Goal: Navigation & Orientation: Find specific page/section

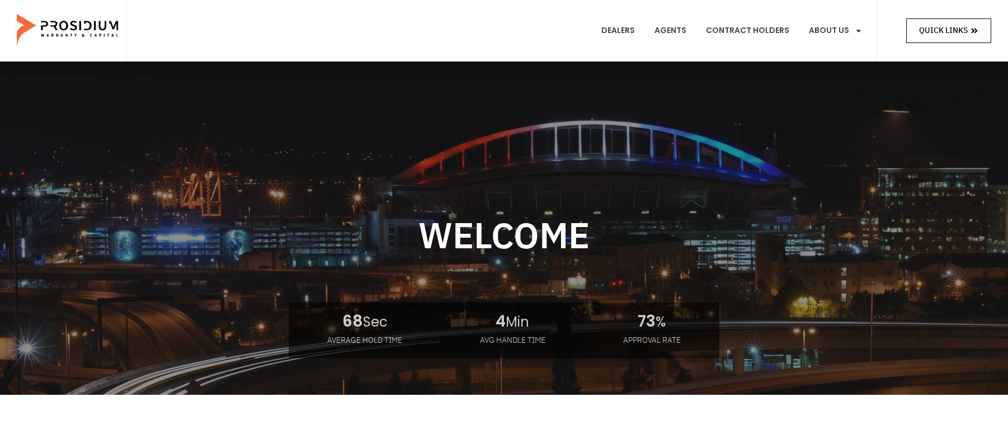
click at [963, 30] on span "Quick Links" at bounding box center [943, 30] width 49 height 14
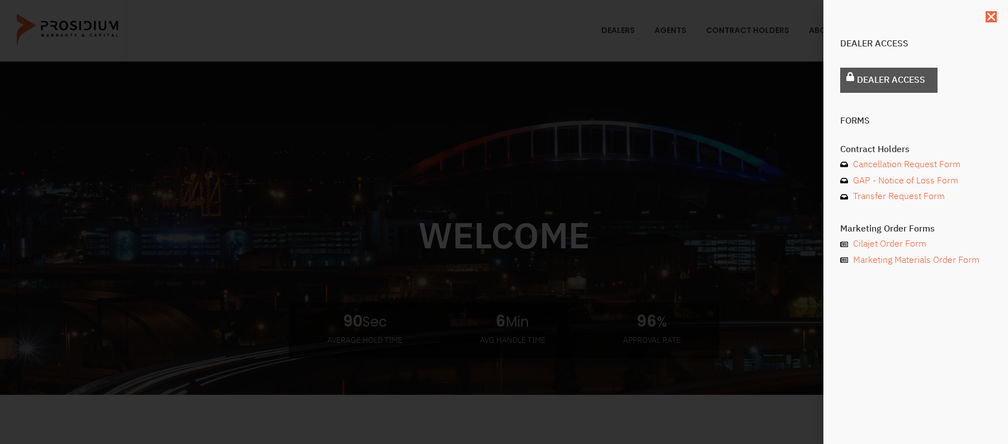
click at [900, 78] on span "Dealer Access" at bounding box center [891, 80] width 68 height 16
click at [625, 44] on div "Dealer Access Dealer Access Forms Contract Holders Cancellation Request Form GA…" at bounding box center [504, 222] width 1008 height 444
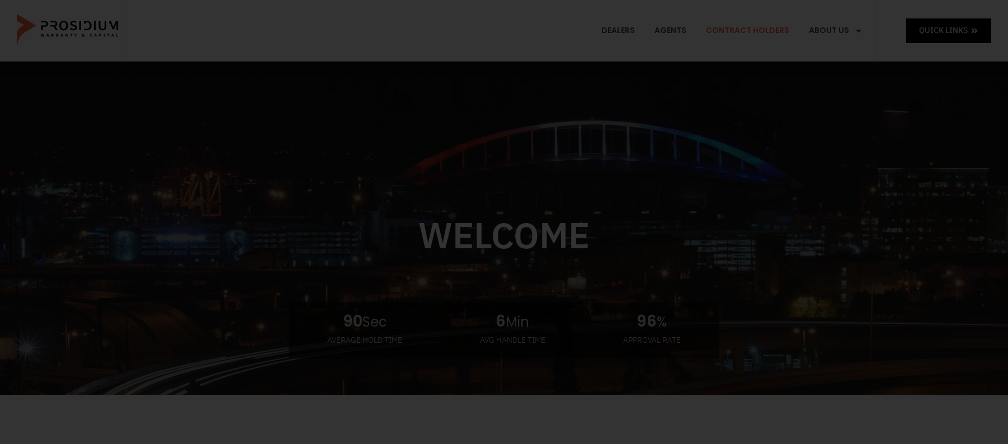
click at [746, 32] on div "Dealer Access Dealer Access Forms Contract Holders Cancellation Request Form GA…" at bounding box center [504, 222] width 1008 height 444
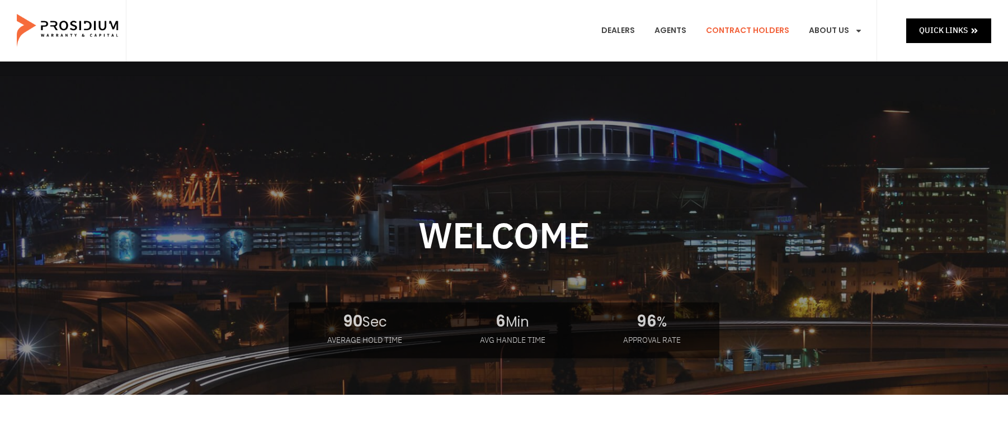
click at [747, 31] on link "Contract Holders" at bounding box center [748, 30] width 100 height 41
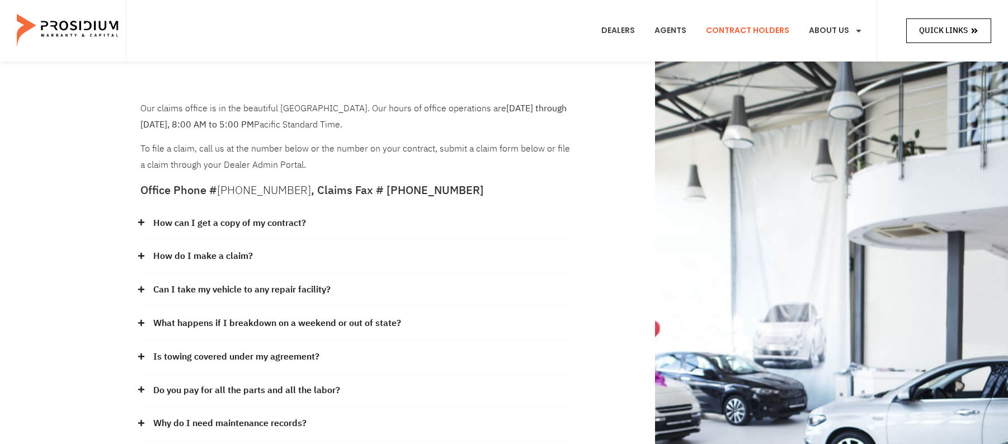
click at [934, 20] on link "Quick Links" at bounding box center [948, 30] width 85 height 24
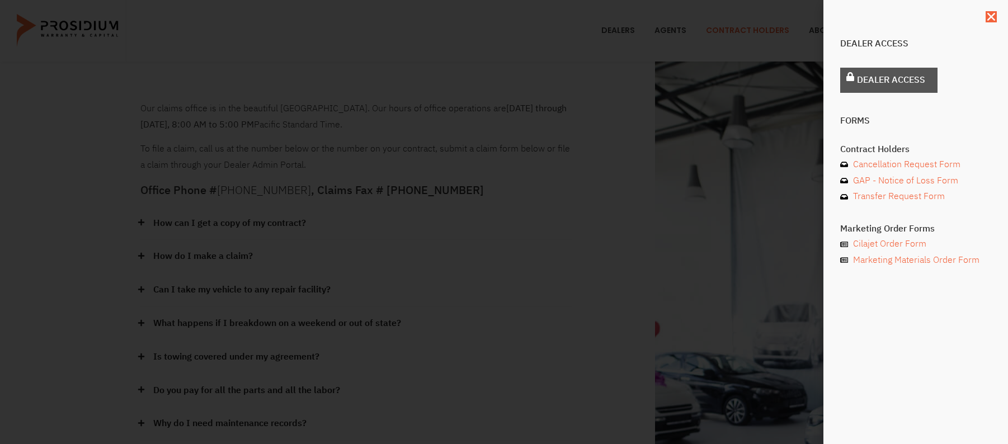
click at [875, 83] on span "Dealer Access" at bounding box center [891, 80] width 68 height 16
